Goal: Information Seeking & Learning: Learn about a topic

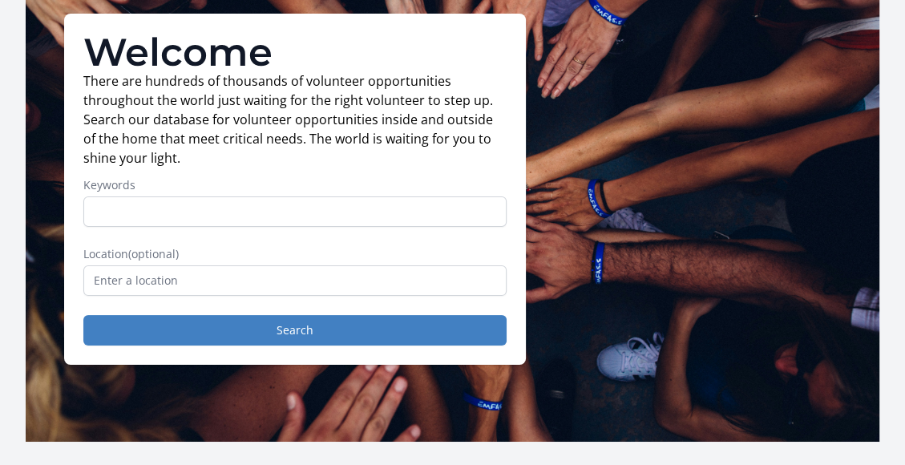
scroll to position [122, 0]
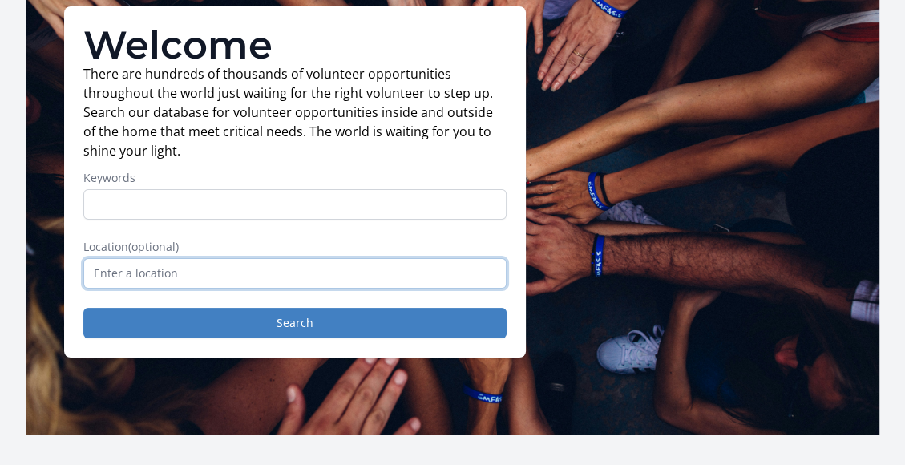
click at [126, 270] on input "text" at bounding box center [294, 273] width 423 height 30
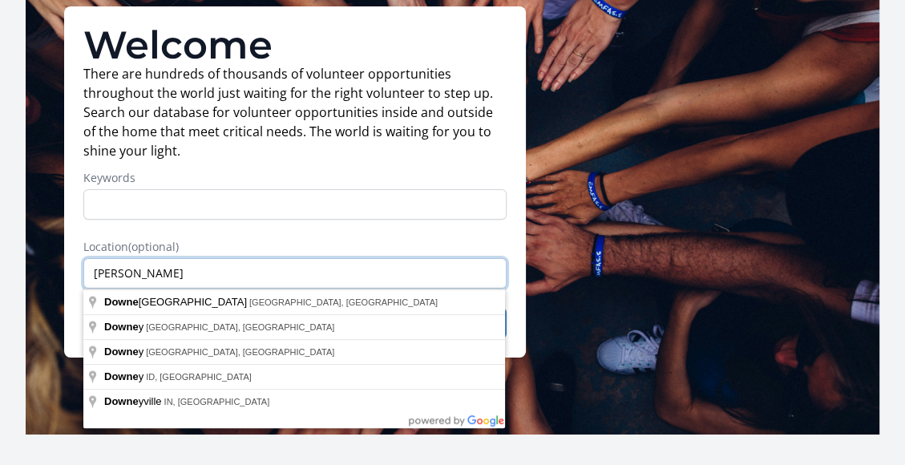
type input "downers"
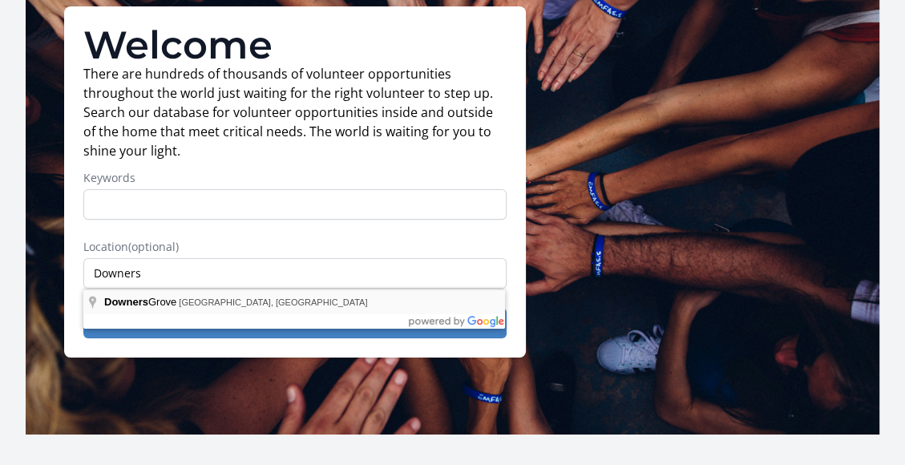
type input "Downers Grove, IL, USA"
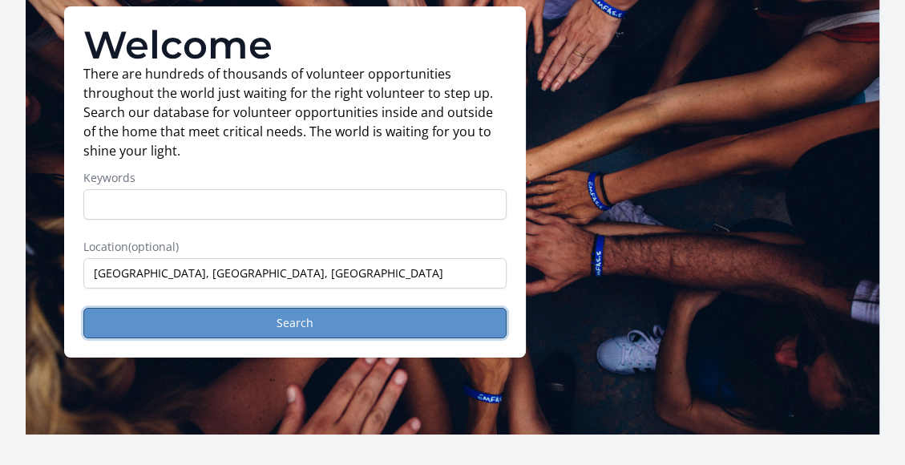
click at [271, 324] on button "Search" at bounding box center [294, 323] width 423 height 30
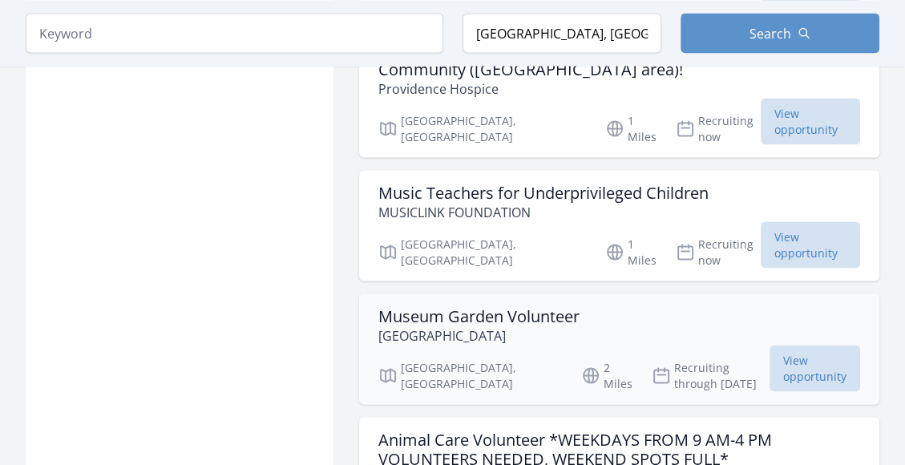
scroll to position [2056, 0]
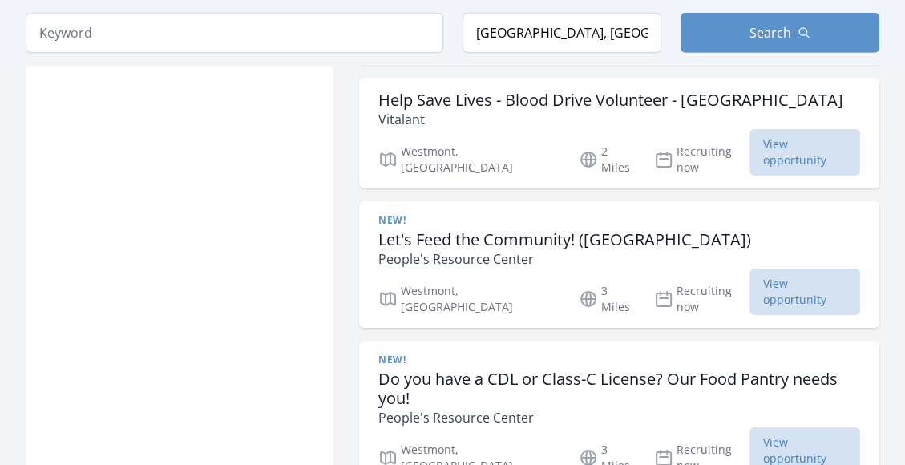
scroll to position [3508, 0]
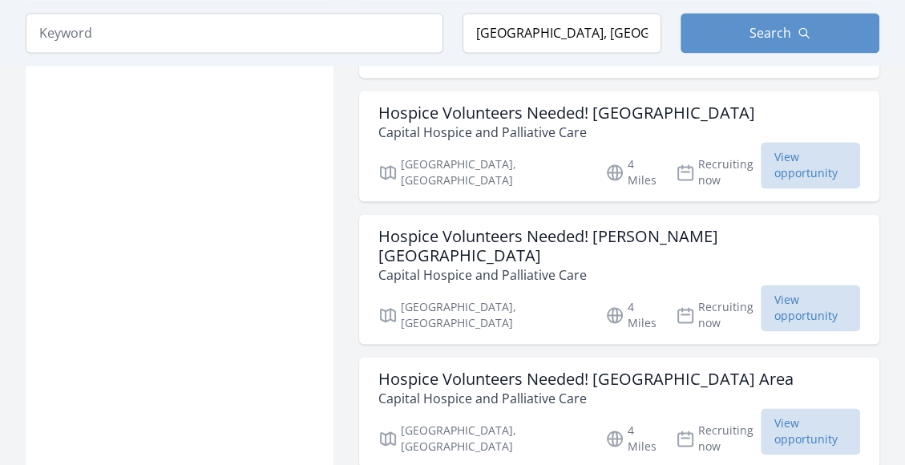
scroll to position [5663, 0]
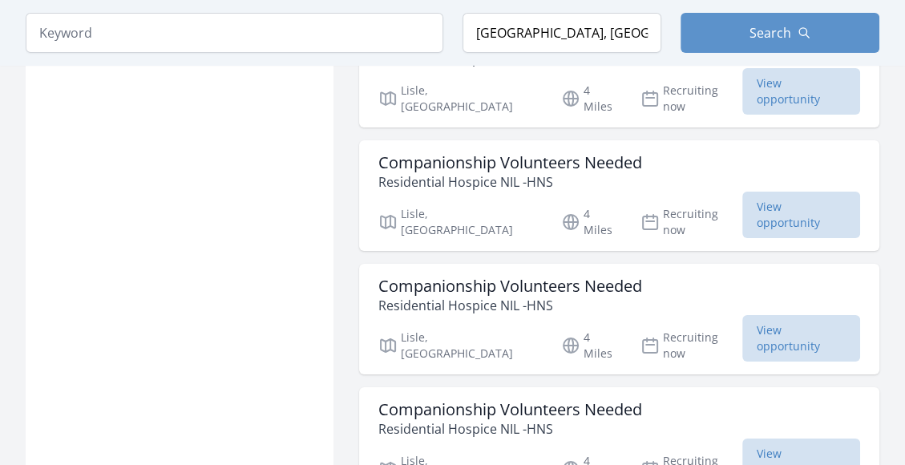
scroll to position [7905, 0]
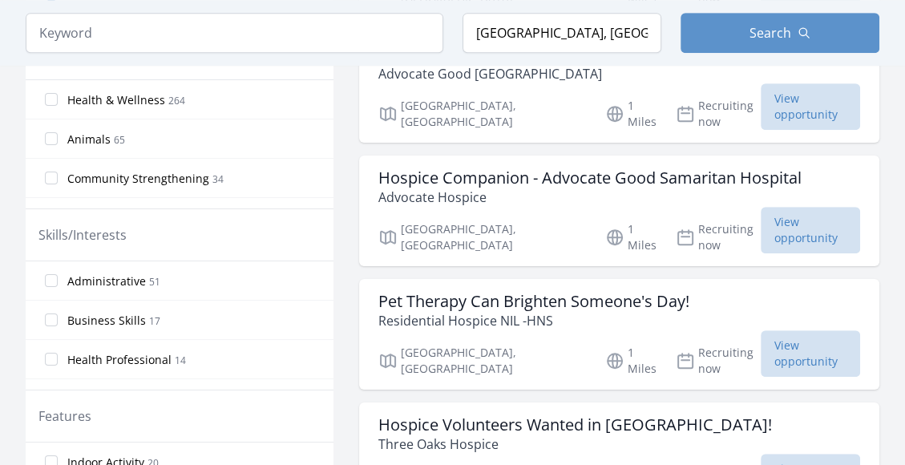
scroll to position [574, 0]
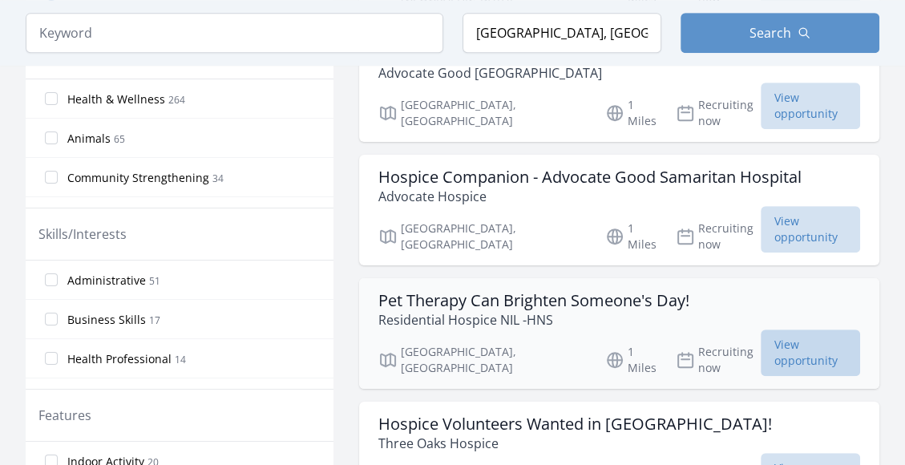
click at [778, 329] on span "View opportunity" at bounding box center [810, 352] width 99 height 46
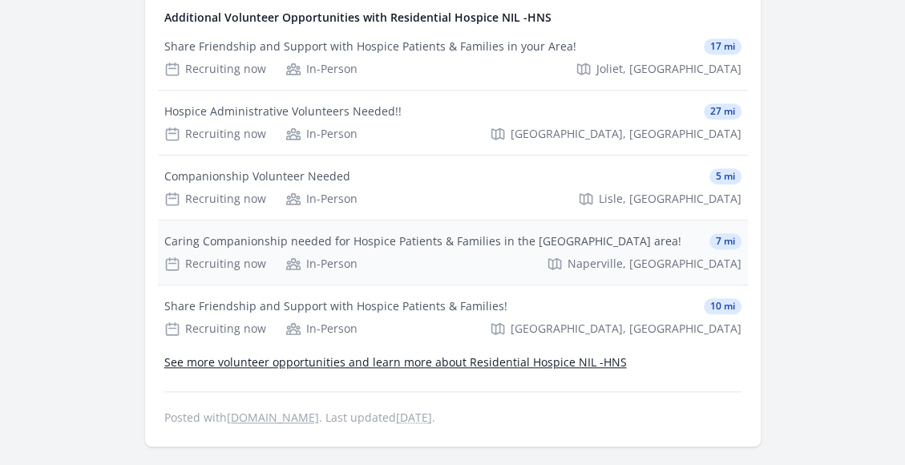
scroll to position [940, 0]
